Goal: Find contact information: Find contact information

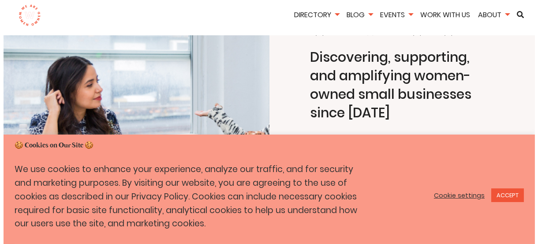
scroll to position [132, 0]
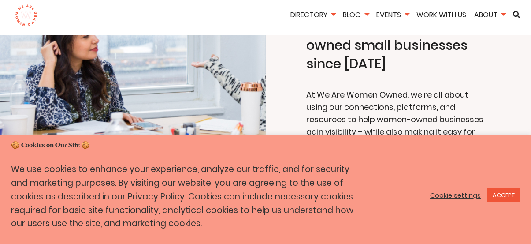
click at [459, 198] on link "Cookie settings" at bounding box center [455, 195] width 51 height 8
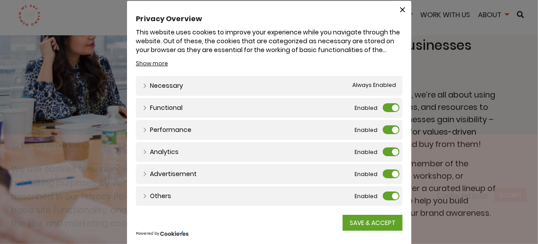
scroll to position [0, 0]
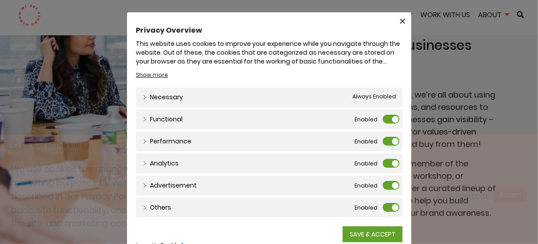
click at [370, 94] on span "Always Enabled" at bounding box center [374, 97] width 44 height 9
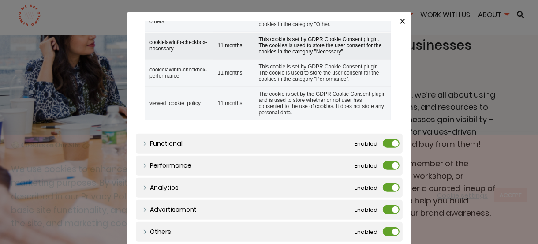
scroll to position [340, 0]
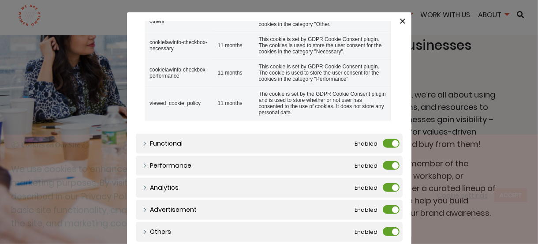
click at [383, 209] on label "Advertisement" at bounding box center [391, 209] width 17 height 9
click at [0, 0] on input "Advertisement" at bounding box center [0, 0] width 0 height 0
click at [383, 231] on label "Others" at bounding box center [391, 231] width 17 height 9
click at [0, 0] on input "Others" at bounding box center [0, 0] width 0 height 0
click at [383, 188] on label "Analytics" at bounding box center [391, 187] width 17 height 9
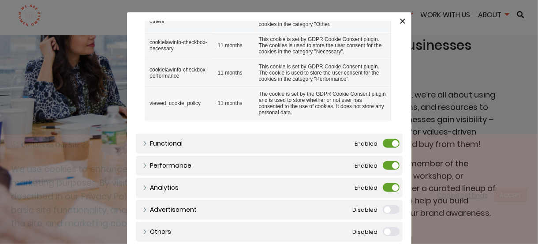
click at [0, 0] on input "Analytics" at bounding box center [0, 0] width 0 height 0
click at [383, 163] on label "Performance" at bounding box center [391, 165] width 17 height 9
click at [0, 0] on input "Performance" at bounding box center [0, 0] width 0 height 0
click at [383, 145] on label "Functional" at bounding box center [391, 143] width 17 height 9
click at [0, 0] on input "Functional" at bounding box center [0, 0] width 0 height 0
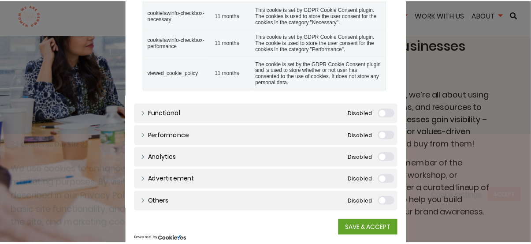
scroll to position [49, 0]
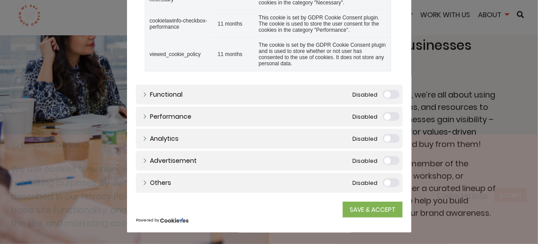
click at [370, 209] on link "SAVE & ACCEPT" at bounding box center [373, 210] width 60 height 16
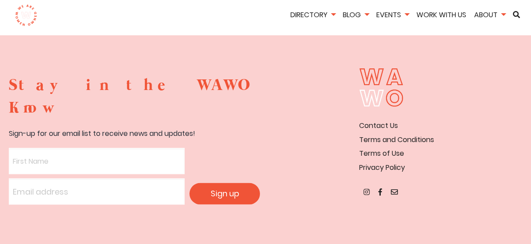
scroll to position [2994, 0]
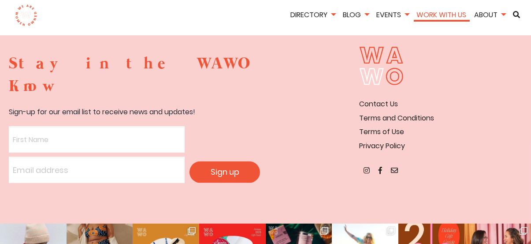
click at [462, 12] on link "Work With Us" at bounding box center [442, 15] width 56 height 10
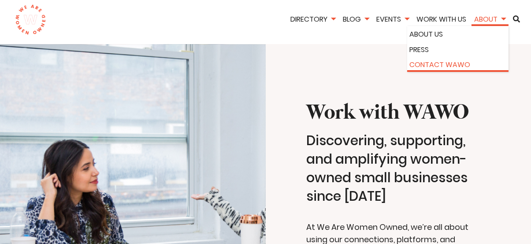
click at [472, 56] on li "Contact WAWO" at bounding box center [458, 63] width 101 height 15
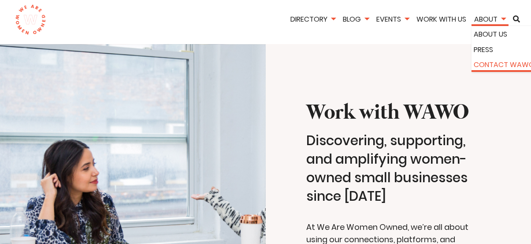
click at [482, 61] on link "Contact WAWO" at bounding box center [523, 64] width 96 height 11
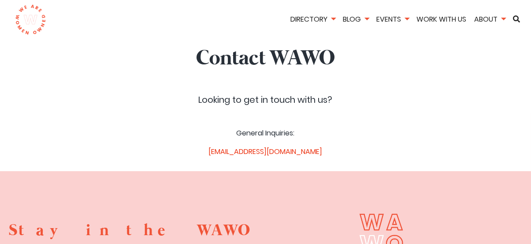
drag, startPoint x: 208, startPoint y: 155, endPoint x: 324, endPoint y: 154, distance: 116.4
click at [324, 154] on p "hello@wearewomenowned.com" at bounding box center [266, 151] width 134 height 11
drag, startPoint x: 346, startPoint y: 150, endPoint x: 208, endPoint y: 150, distance: 138.5
click at [209, 150] on div "Looking to get in touch with us? General Inquiries: hello@wearewomenowned.com" at bounding box center [266, 124] width 516 height 94
copy link "hello@wearewomenowned.com"
